Goal: Find specific page/section: Find specific page/section

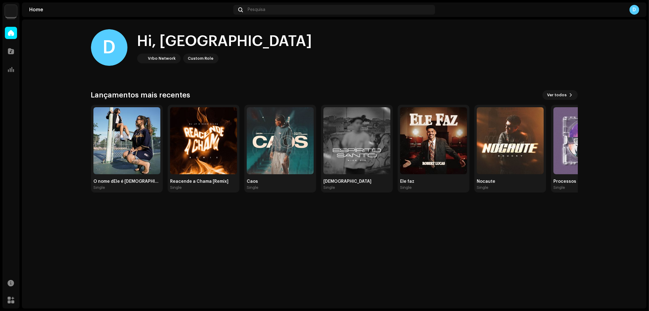
click at [7, 12] on img at bounding box center [11, 11] width 12 height 12
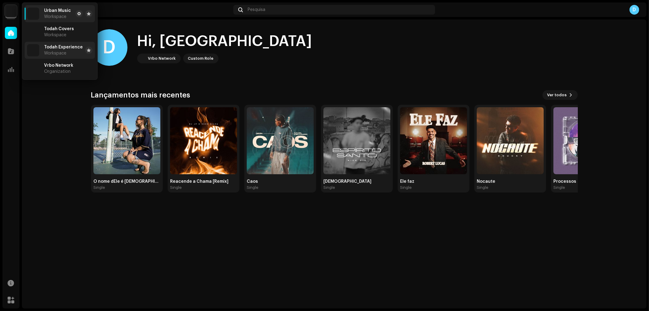
click at [65, 47] on span "Todah Experience" at bounding box center [63, 47] width 39 height 5
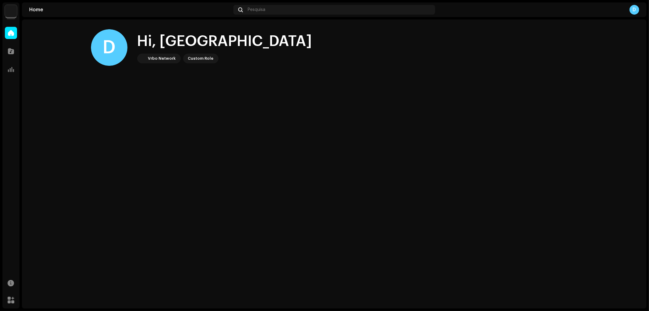
click at [9, 14] on img at bounding box center [11, 11] width 12 height 12
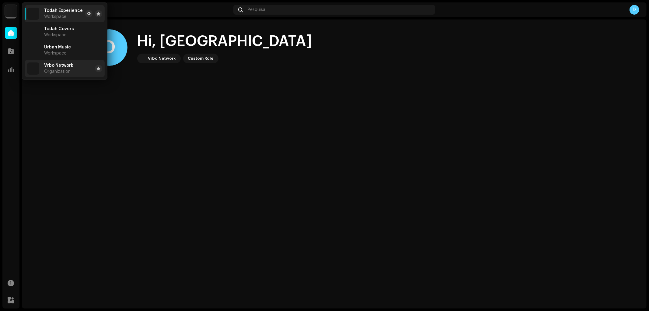
click at [69, 64] on span "Vrbo Network" at bounding box center [58, 65] width 29 height 5
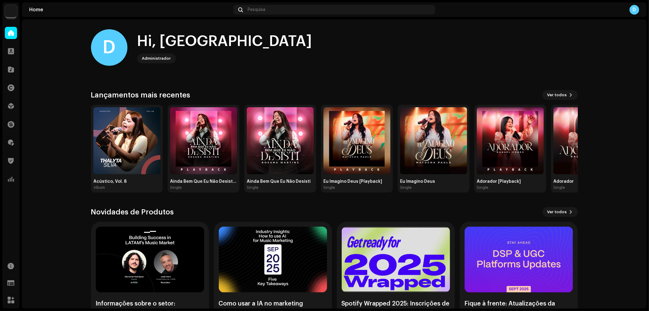
click at [13, 12] on img at bounding box center [11, 11] width 12 height 12
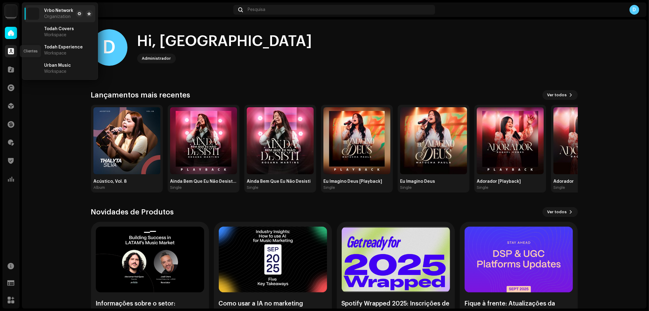
click at [9, 50] on span at bounding box center [11, 51] width 6 height 5
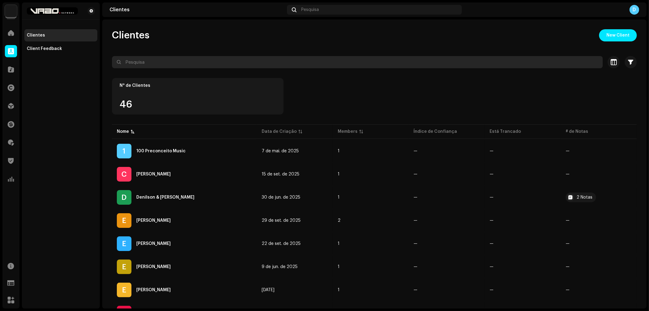
click at [145, 60] on input "text" at bounding box center [357, 62] width 491 height 12
paste input "Márcia Rocha"
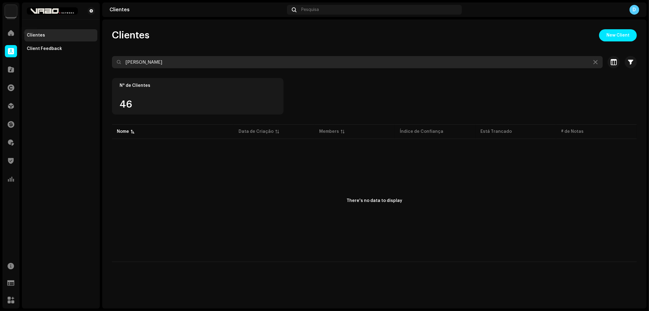
type input "Márcia Rocha"
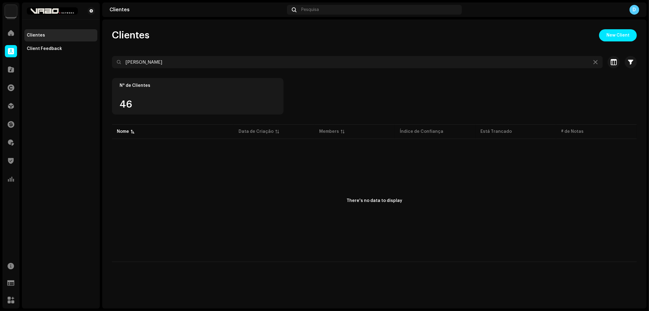
click at [10, 14] on img at bounding box center [11, 11] width 12 height 12
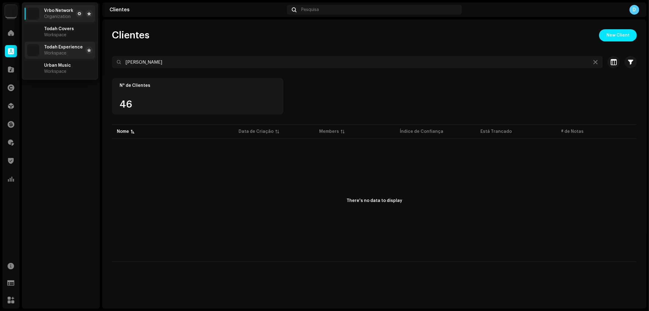
click at [66, 48] on span "Todah Experience" at bounding box center [63, 47] width 39 height 5
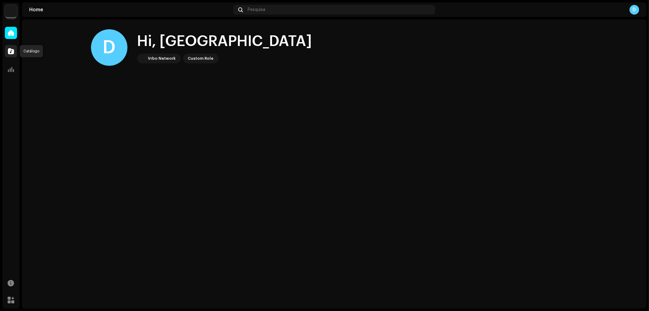
click at [16, 51] on div at bounding box center [11, 51] width 12 height 12
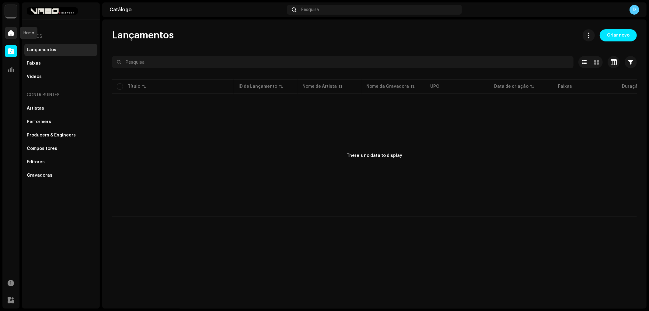
click at [8, 37] on div at bounding box center [11, 33] width 12 height 12
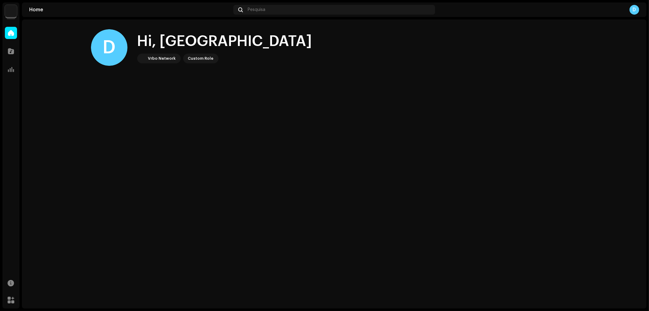
drag, startPoint x: 144, startPoint y: 59, endPoint x: 135, endPoint y: 56, distance: 10.0
click at [144, 60] on img at bounding box center [141, 58] width 7 height 7
click at [16, 8] on img at bounding box center [11, 11] width 12 height 12
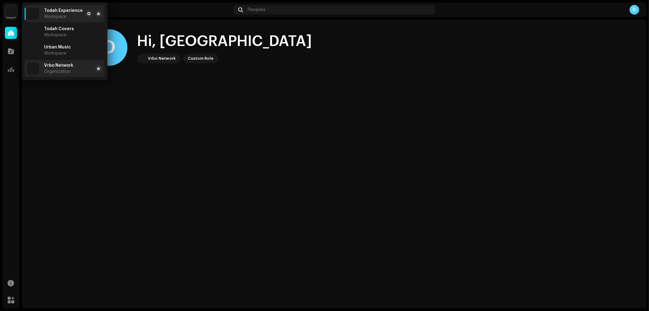
click at [67, 71] on span "Organization" at bounding box center [57, 71] width 26 height 5
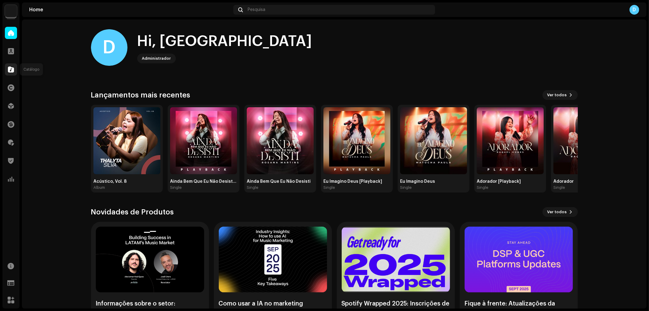
click at [14, 65] on div at bounding box center [11, 69] width 12 height 12
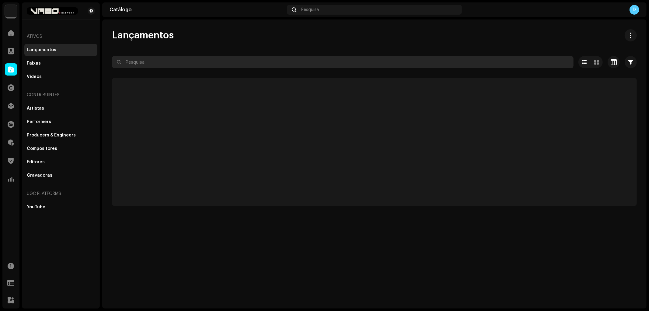
click at [148, 65] on input "text" at bounding box center [342, 62] width 461 height 12
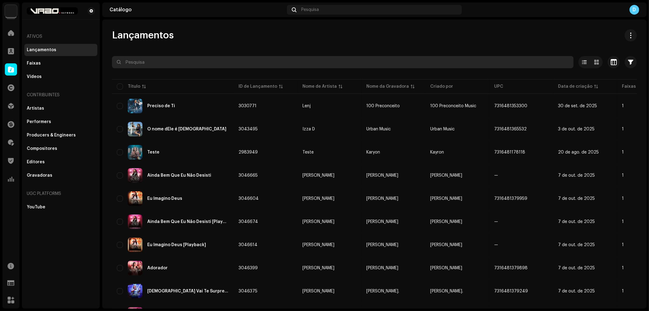
click at [148, 64] on input "text" at bounding box center [342, 62] width 461 height 12
type input "n"
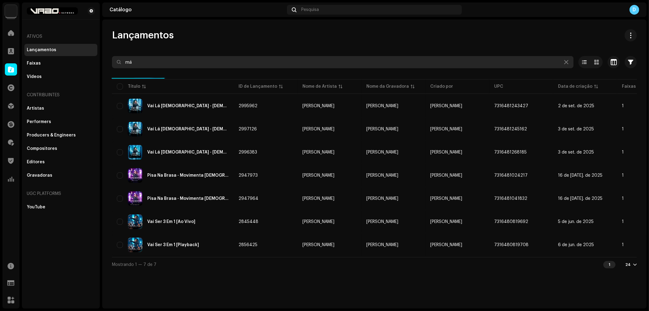
type input "m"
type input "[PERSON_NAME]"
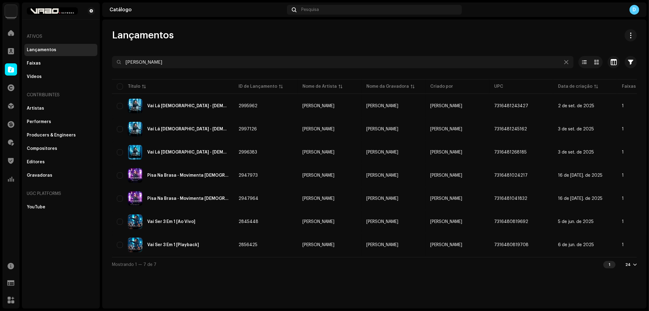
click at [13, 12] on img at bounding box center [11, 11] width 12 height 12
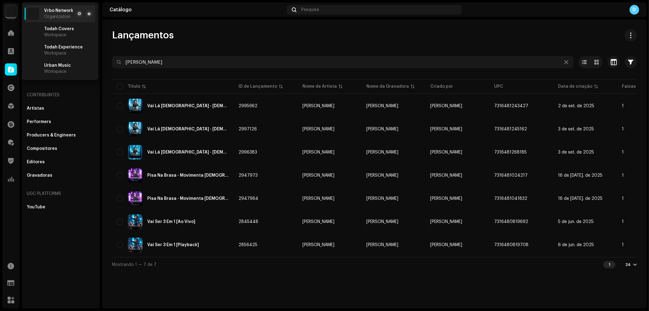
click at [13, 12] on img at bounding box center [11, 11] width 12 height 12
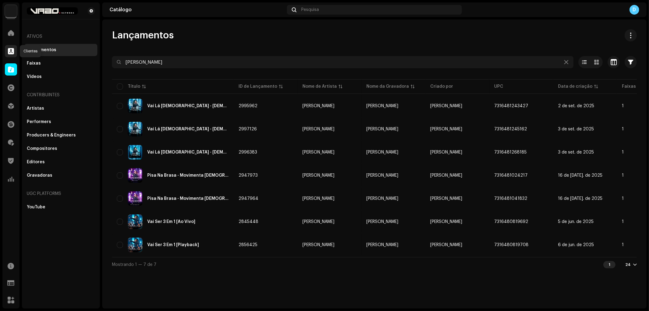
click at [10, 55] on div at bounding box center [11, 51] width 12 height 12
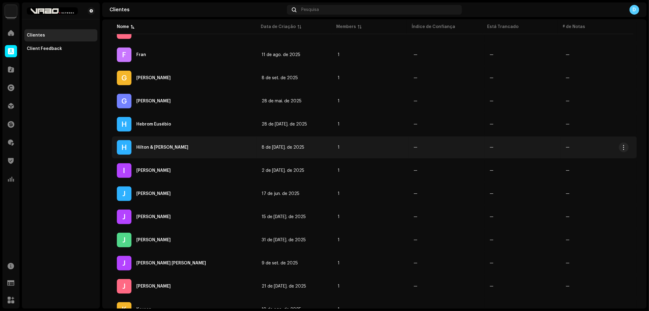
scroll to position [397, 0]
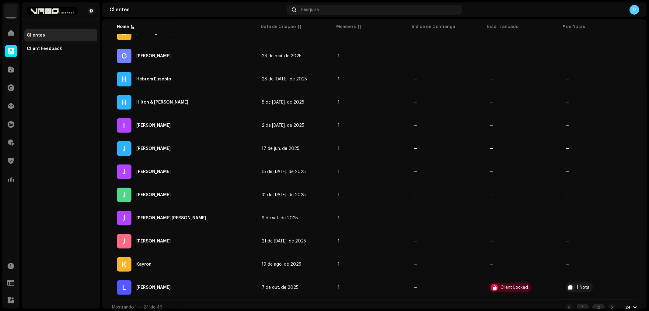
click at [598, 303] on div "2" at bounding box center [598, 306] width 12 height 7
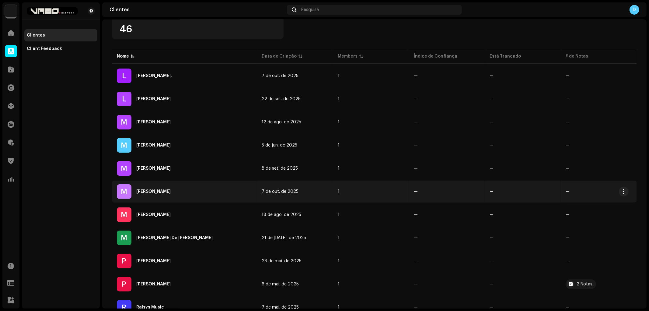
scroll to position [90, 0]
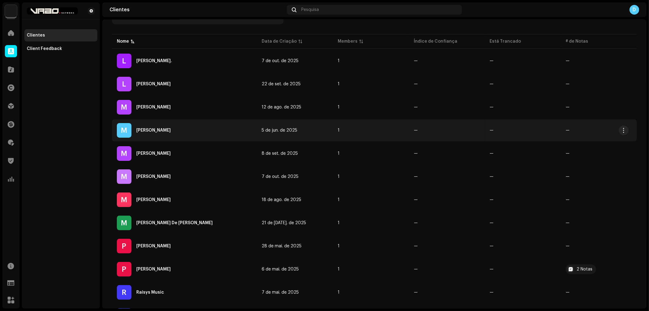
click at [186, 129] on div "M [PERSON_NAME]" at bounding box center [184, 130] width 135 height 15
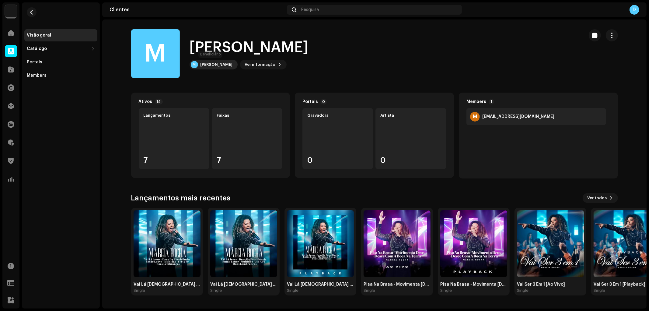
click at [209, 64] on div "[PERSON_NAME]" at bounding box center [216, 64] width 32 height 5
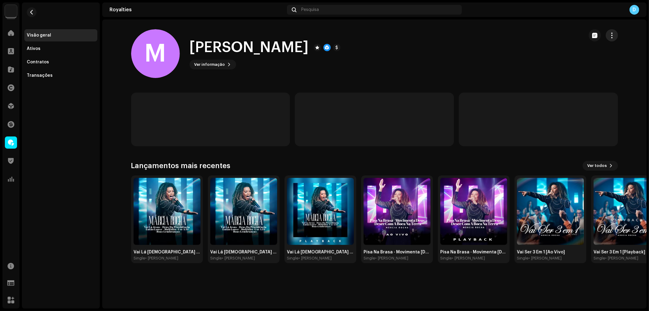
drag, startPoint x: 619, startPoint y: 30, endPoint x: 614, endPoint y: 33, distance: 5.5
click at [615, 33] on div "M [PERSON_NAME] Ver informação" at bounding box center [374, 53] width 506 height 49
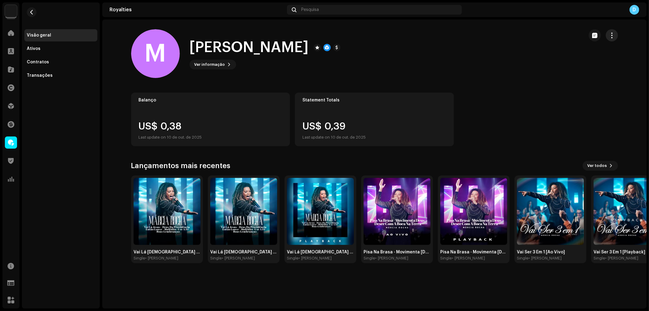
click at [614, 34] on span "button" at bounding box center [612, 35] width 6 height 5
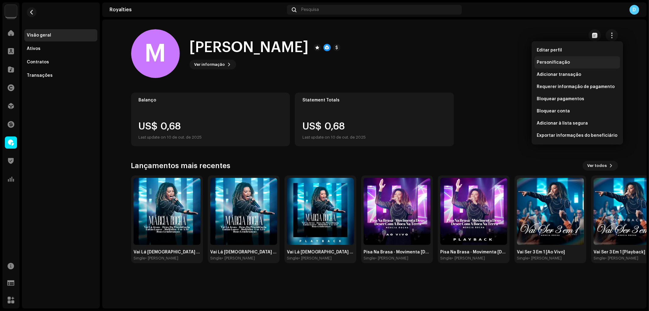
click at [587, 62] on div "Personificação" at bounding box center [577, 62] width 81 height 5
